Goal: Obtain resource: Obtain resource

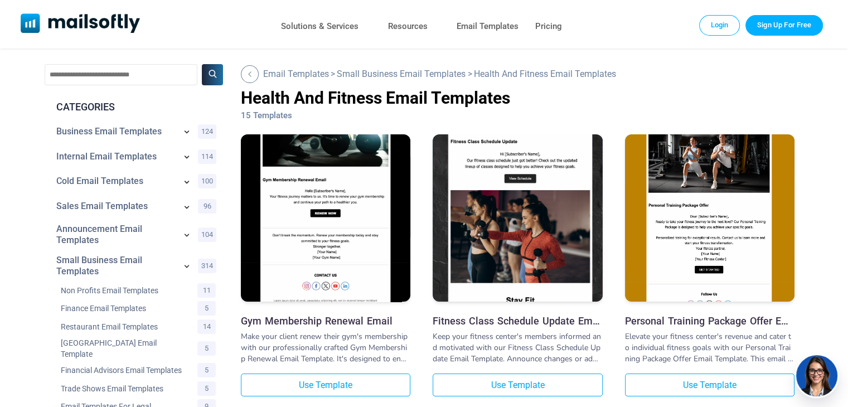
scroll to position [3, 0]
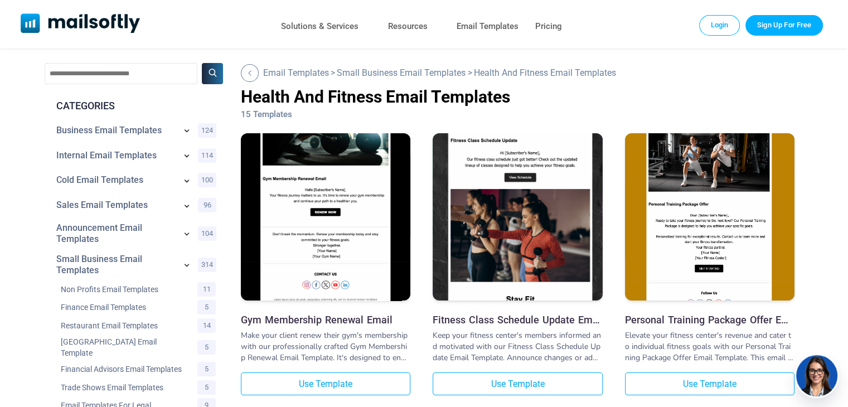
click at [315, 149] on img at bounding box center [326, 193] width 170 height 236
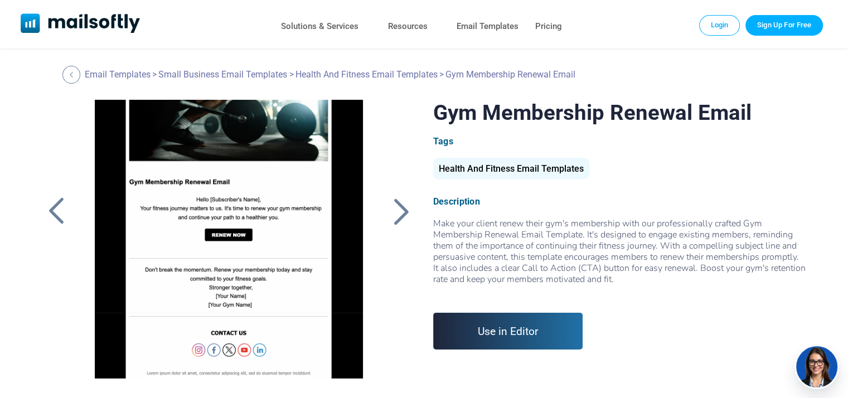
scroll to position [83, 0]
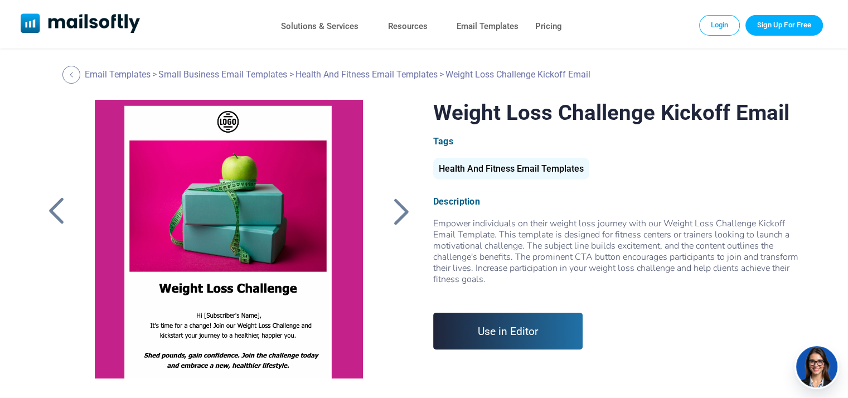
click at [567, 333] on link "Use in Editor" at bounding box center [508, 331] width 150 height 37
